Goal: Transaction & Acquisition: Purchase product/service

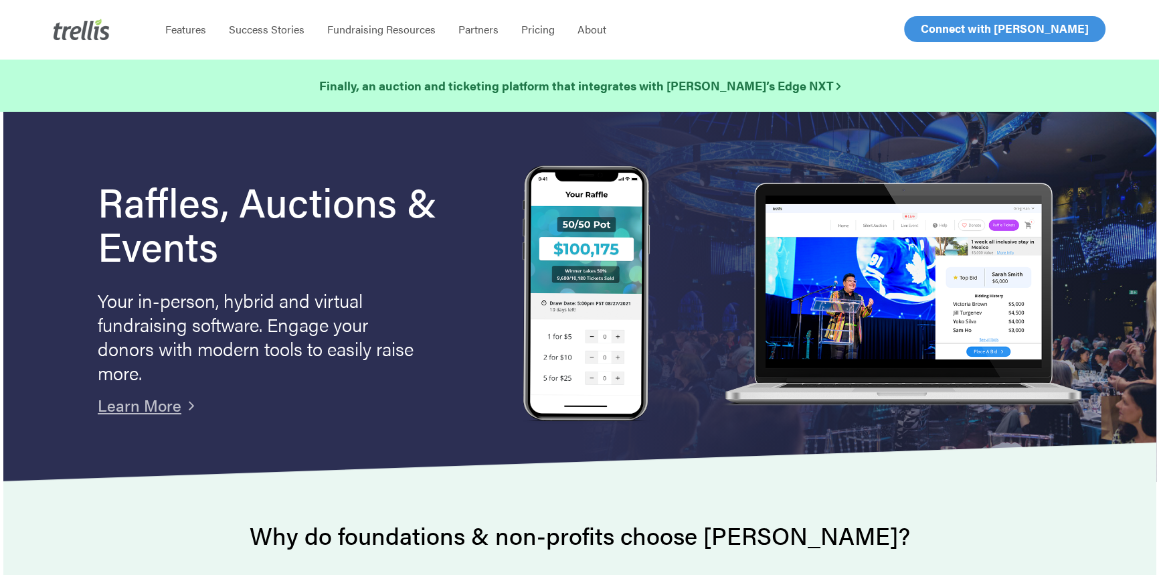
click at [940, 27] on span "Log In" at bounding box center [936, 29] width 32 height 16
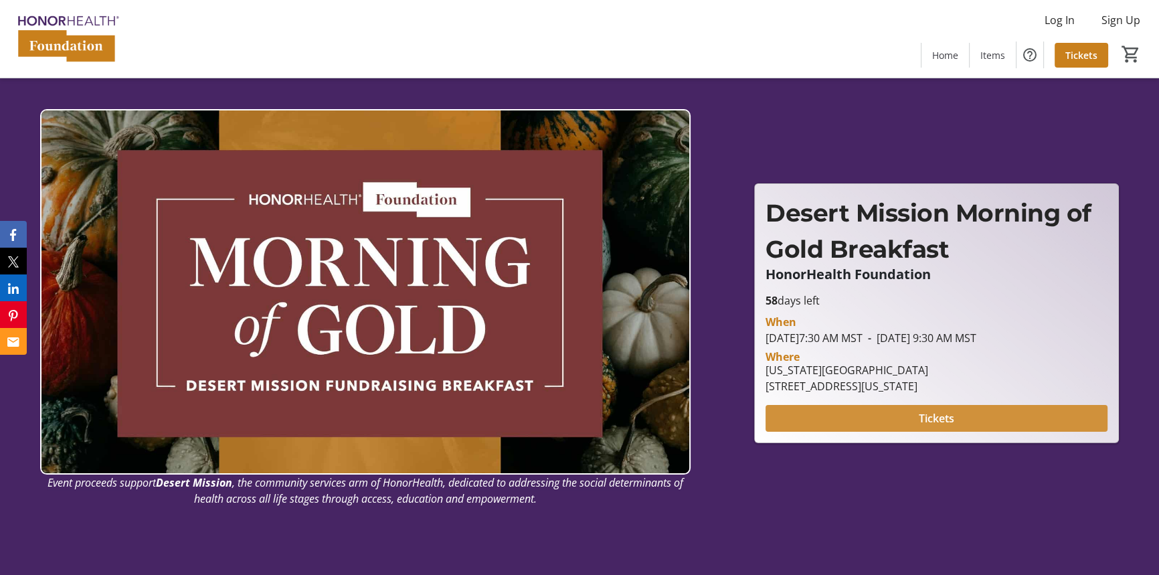
click at [903, 415] on span at bounding box center [937, 418] width 342 height 32
